Goal: Task Accomplishment & Management: Use online tool/utility

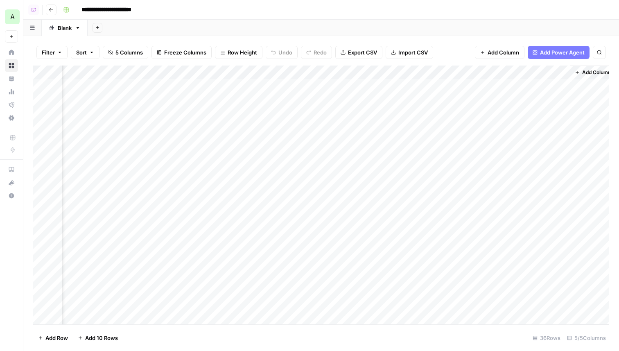
scroll to position [0, 85]
click at [590, 73] on span "Add Column" at bounding box center [590, 72] width 29 height 7
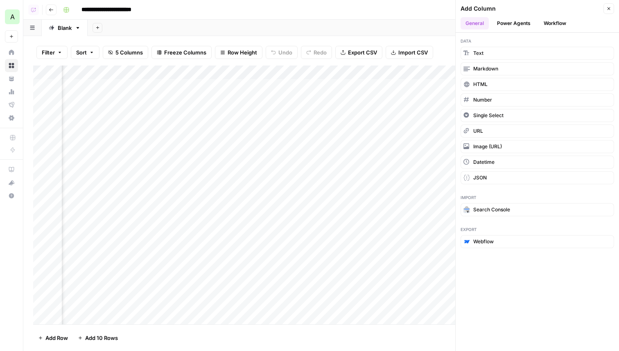
click at [558, 25] on button "Workflow" at bounding box center [555, 23] width 32 height 12
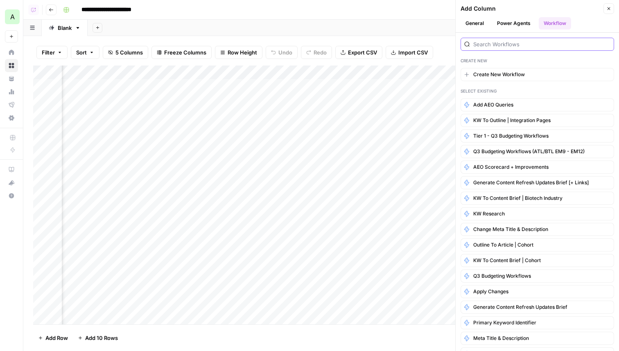
click at [506, 44] on input "search" at bounding box center [542, 44] width 137 height 8
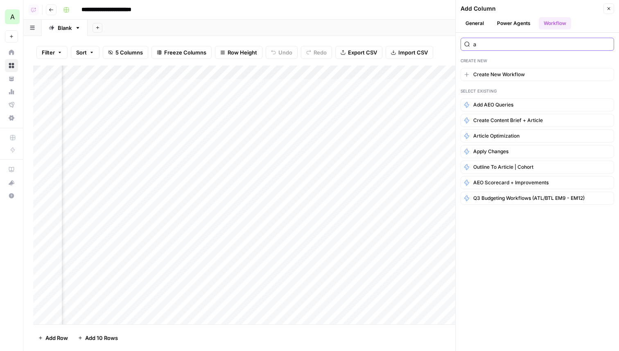
type input "a"
click at [494, 19] on button "Power Agents" at bounding box center [513, 23] width 43 height 12
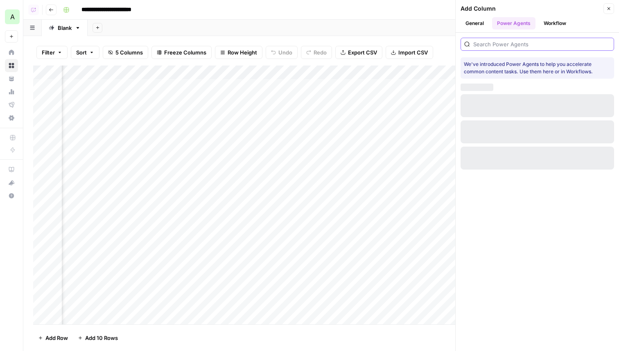
click at [493, 40] on input "search" at bounding box center [542, 44] width 137 height 8
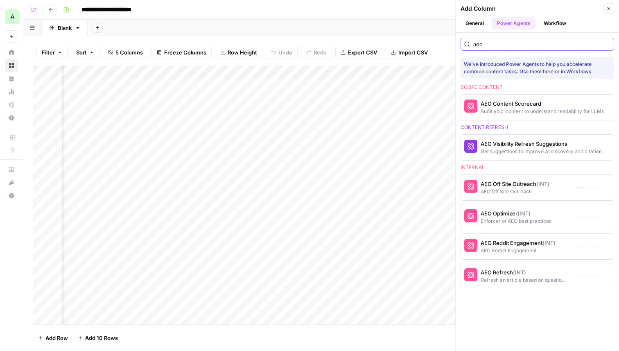
type input "aeo"
click at [521, 330] on div "aeo We've introduced Power Agents to help you accelerate common content tasks. …" at bounding box center [537, 192] width 163 height 318
click at [580, 277] on span "More Info" at bounding box center [588, 275] width 23 height 7
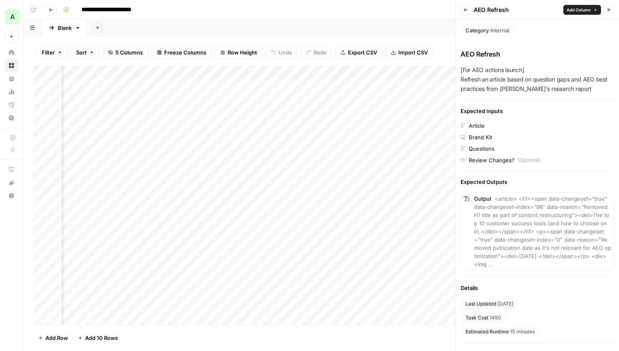
click at [468, 11] on icon "button" at bounding box center [466, 9] width 5 height 5
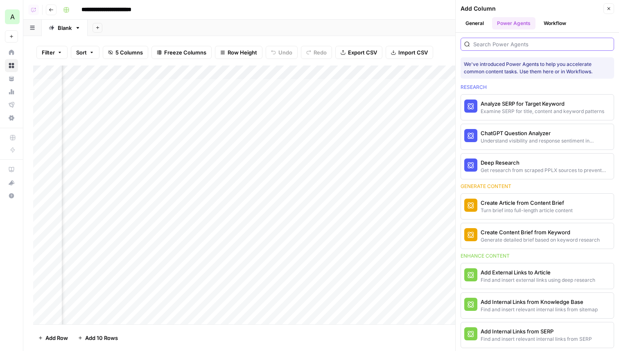
click at [512, 46] on input "search" at bounding box center [542, 44] width 137 height 8
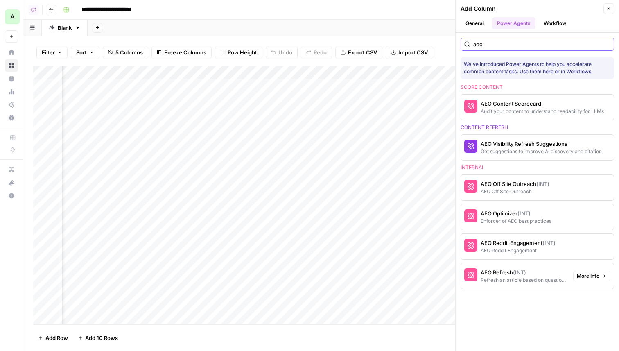
type input "aeo"
click at [528, 273] on div "AEO Refresh (INT)" at bounding box center [524, 272] width 86 height 8
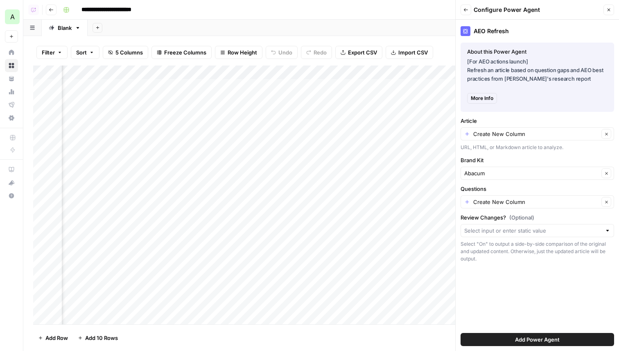
scroll to position [0, 0]
click at [370, 86] on div "Add Column" at bounding box center [321, 195] width 576 height 259
click at [370, 86] on div at bounding box center [353, 85] width 76 height 15
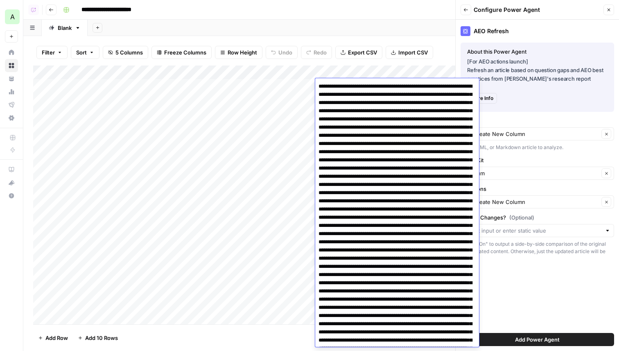
click at [267, 128] on div "Add Column" at bounding box center [321, 195] width 576 height 259
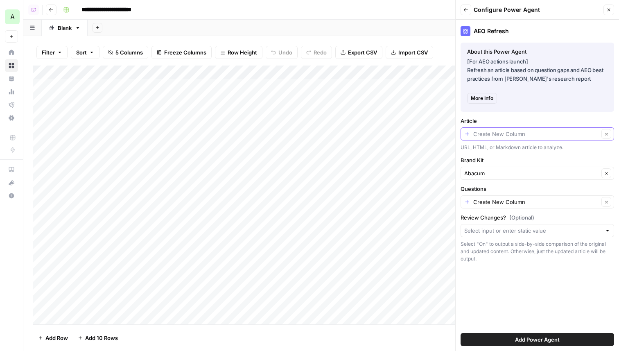
click at [493, 136] on input "Article" at bounding box center [537, 134] width 126 height 8
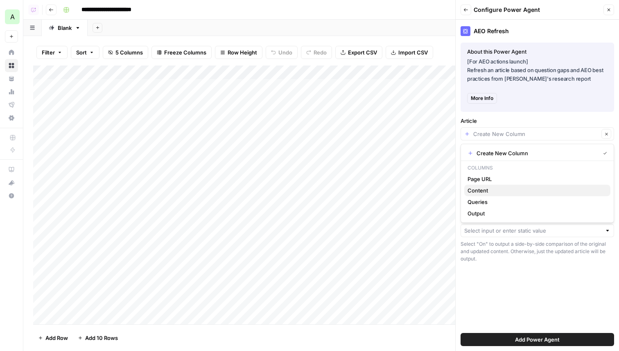
click at [492, 190] on span "Content" at bounding box center [536, 190] width 136 height 8
type input "Content"
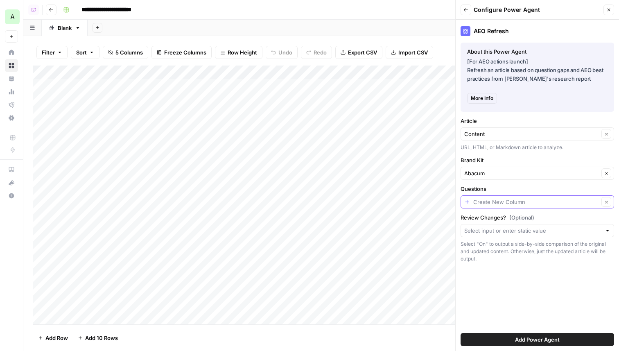
click at [496, 202] on input "Questions" at bounding box center [537, 202] width 126 height 8
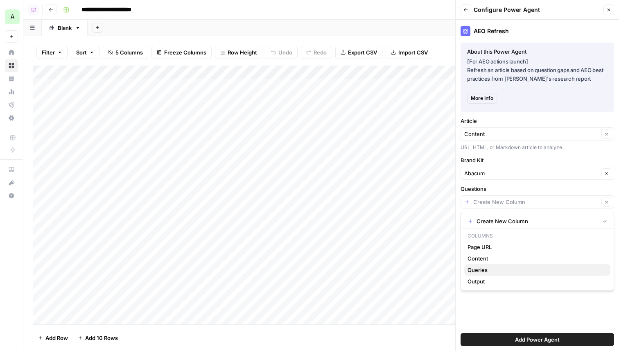
click at [490, 271] on span "Queries" at bounding box center [536, 270] width 136 height 8
type input "Queries"
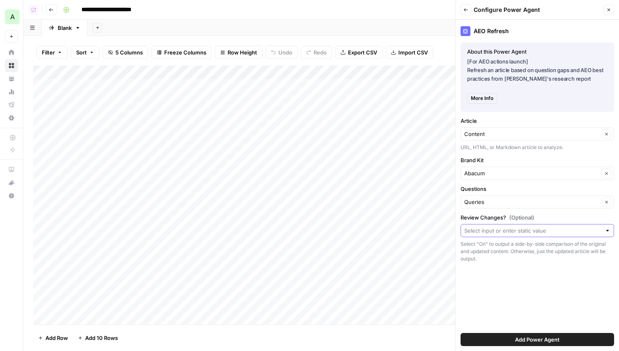
click at [530, 231] on input "Review Changes? (Optional)" at bounding box center [533, 231] width 137 height 8
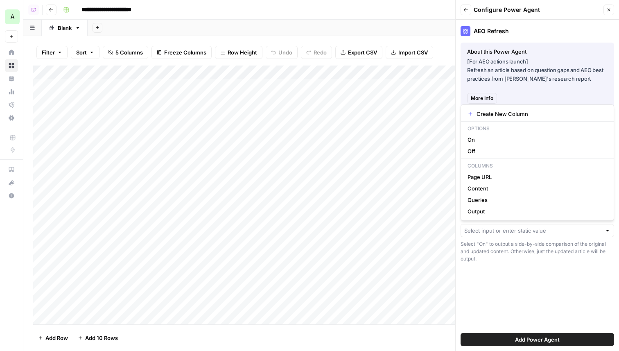
click at [518, 297] on div "AEO Refresh About this Power Agent [For AEO actions launch] Refresh an article …" at bounding box center [537, 185] width 163 height 331
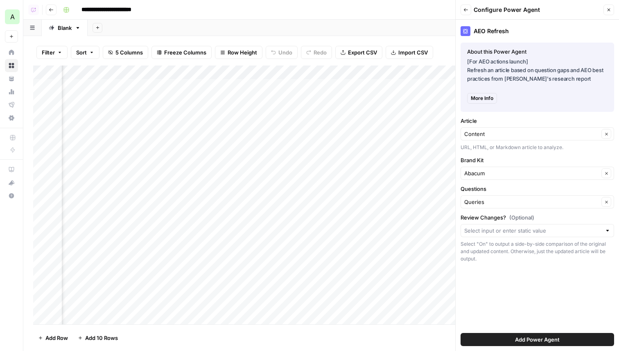
scroll to position [0, 204]
click at [546, 338] on span "Add Power Agent" at bounding box center [537, 340] width 45 height 8
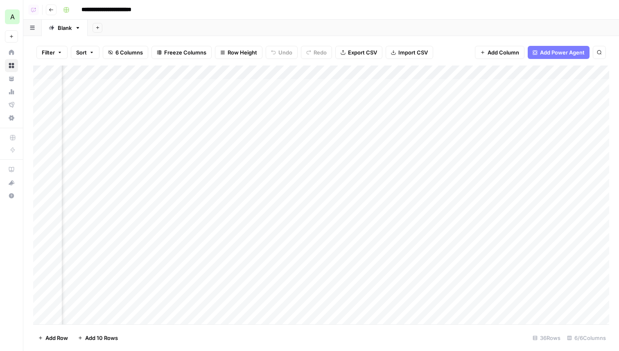
scroll to position [0, 159]
click at [559, 70] on div "Add Column" at bounding box center [321, 195] width 576 height 259
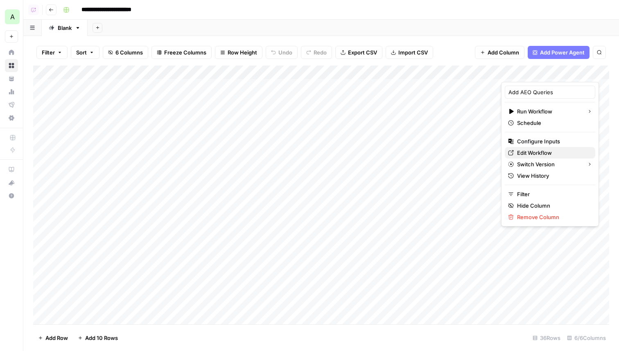
click at [533, 152] on span "Edit Workflow" at bounding box center [553, 153] width 72 height 8
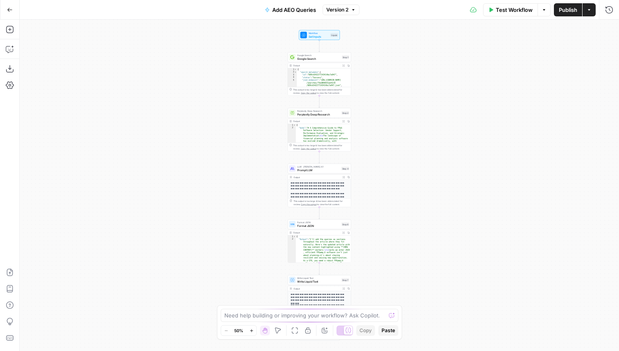
scroll to position [58, 0]
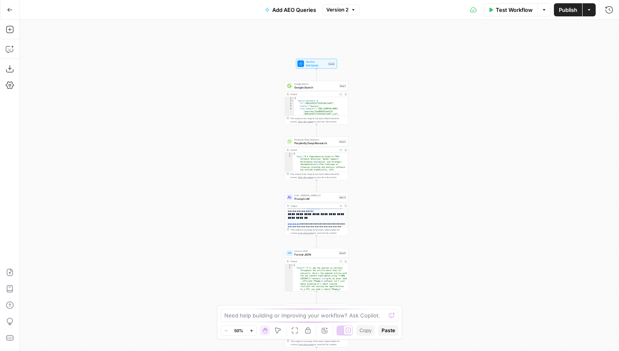
drag, startPoint x: 401, startPoint y: 261, endPoint x: 396, endPoint y: 317, distance: 55.9
click at [396, 317] on body "A Abacum New Home Browse Your Data Usage Flightpath Settings Recent Grids Apply…" at bounding box center [309, 175] width 619 height 351
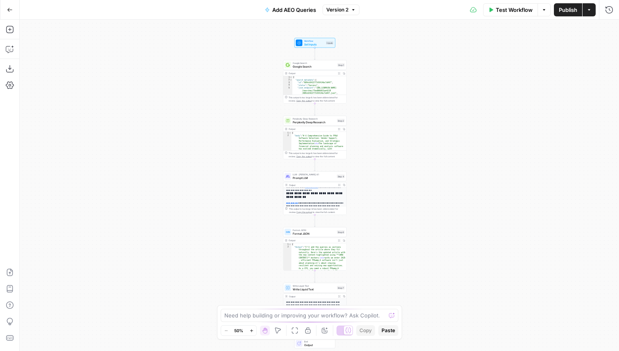
drag, startPoint x: 373, startPoint y: 159, endPoint x: 373, endPoint y: 115, distance: 43.8
click at [373, 115] on div "Workflow Set Inputs Inputs Google Search Google Search Step 1 Output Expand Out…" at bounding box center [320, 185] width 600 height 331
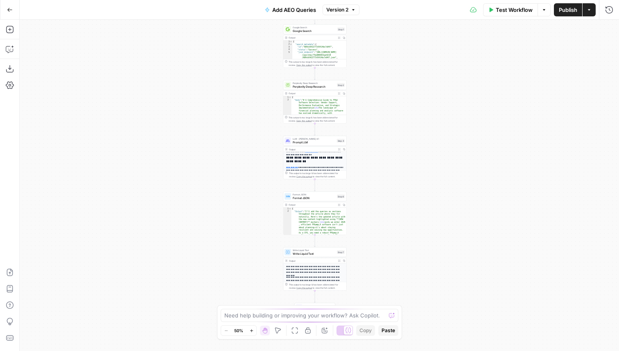
drag, startPoint x: 394, startPoint y: 164, endPoint x: 394, endPoint y: 120, distance: 44.2
click at [394, 120] on div "Workflow Set Inputs Inputs Google Search Google Search Step 1 Output Expand Out…" at bounding box center [320, 185] width 600 height 331
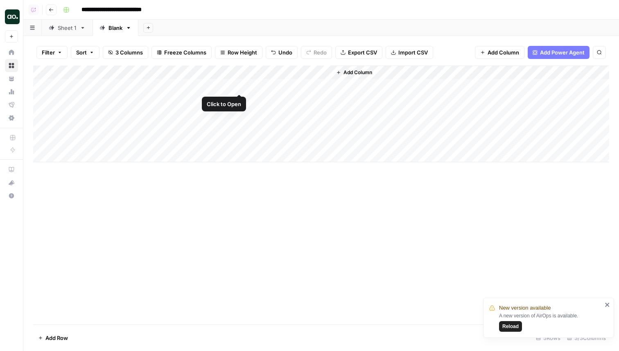
click at [236, 84] on div "Add Column" at bounding box center [321, 114] width 576 height 97
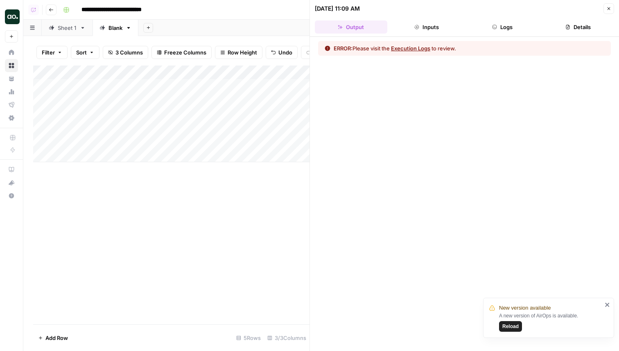
click at [503, 29] on button "Logs" at bounding box center [503, 26] width 73 height 13
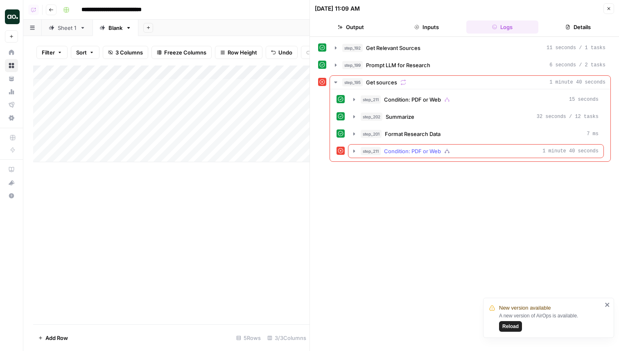
click at [355, 150] on icon "button" at bounding box center [354, 151] width 7 height 7
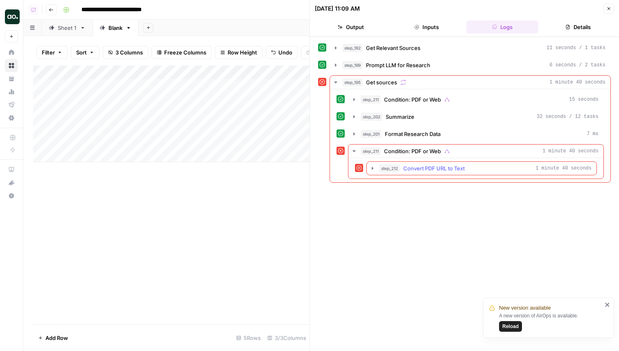
click at [372, 170] on icon "button" at bounding box center [373, 168] width 7 height 7
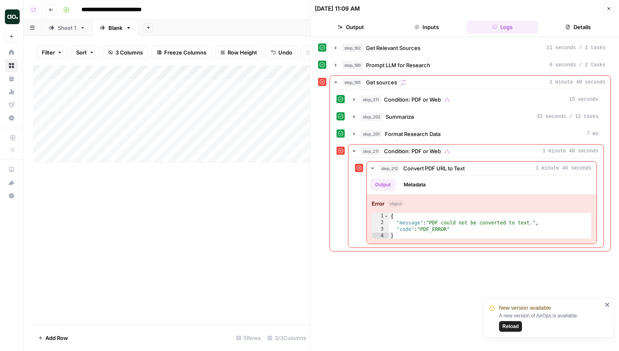
click at [442, 284] on div "step_192 Get Relevant Sources 11 seconds / 1 tasks step_199 Prompt LLM for Rese…" at bounding box center [464, 194] width 293 height 306
